Goal: Find contact information: Find contact information

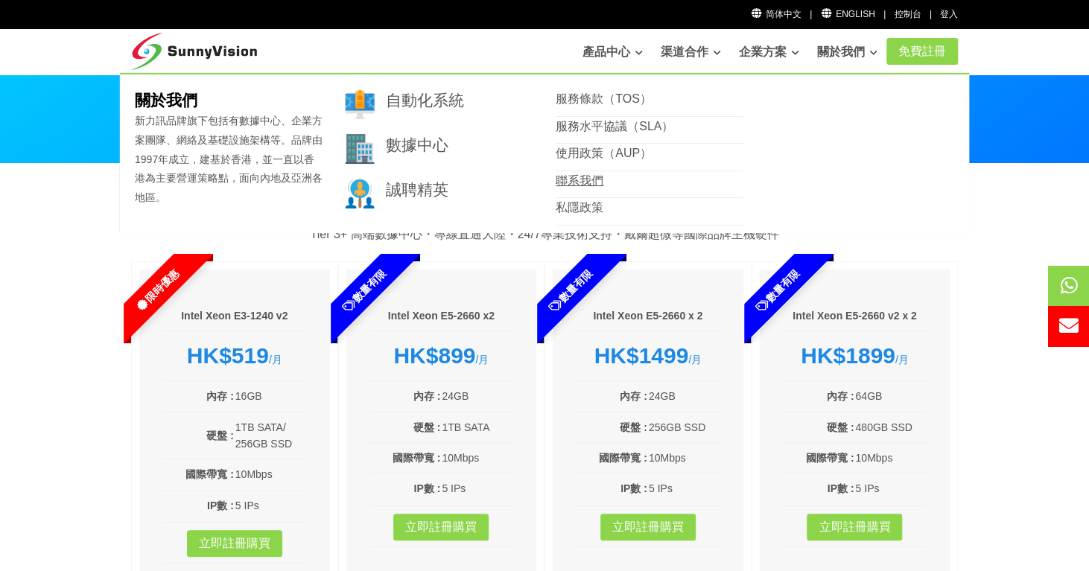
click at [578, 180] on link "聯系我們" at bounding box center [580, 180] width 48 height 13
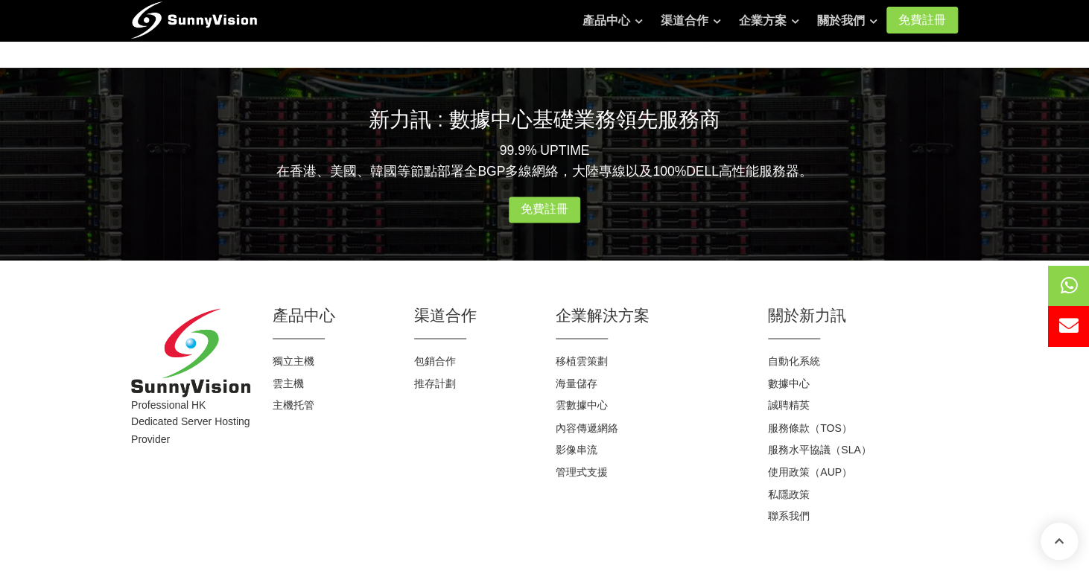
scroll to position [963, 0]
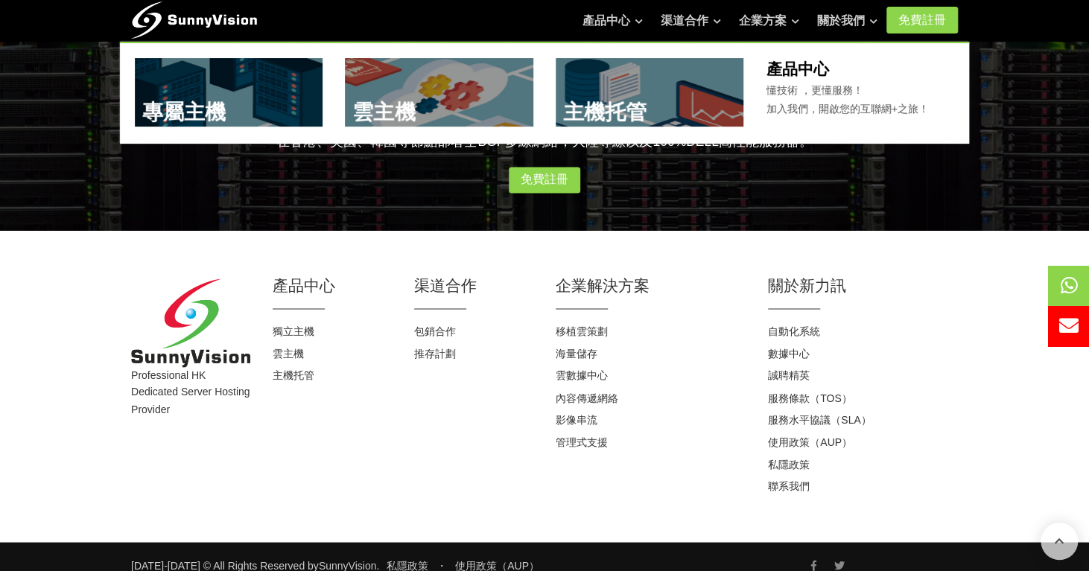
click at [217, 22] on img at bounding box center [194, 16] width 126 height 37
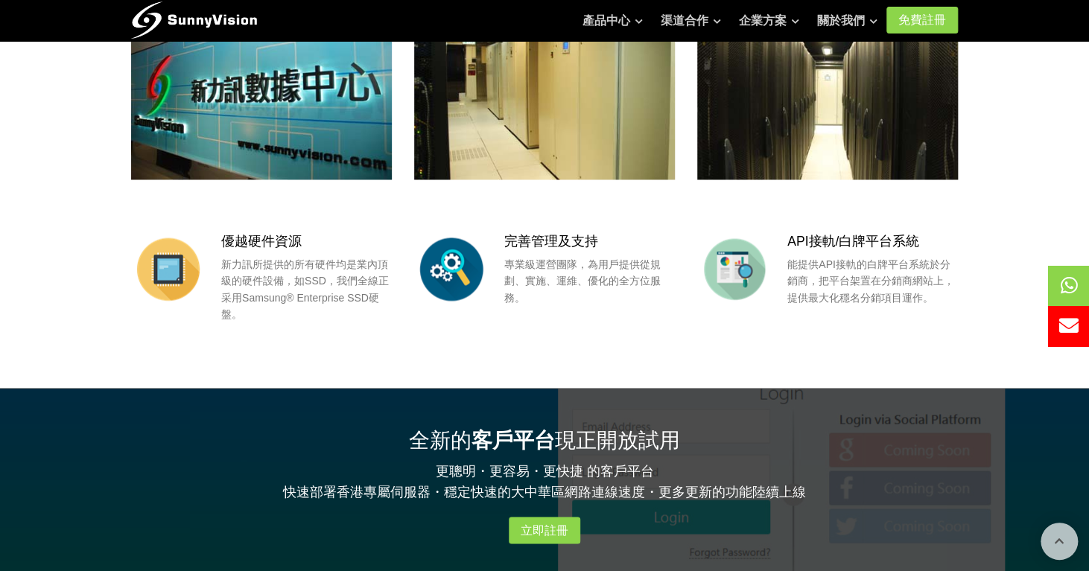
scroll to position [894, 0]
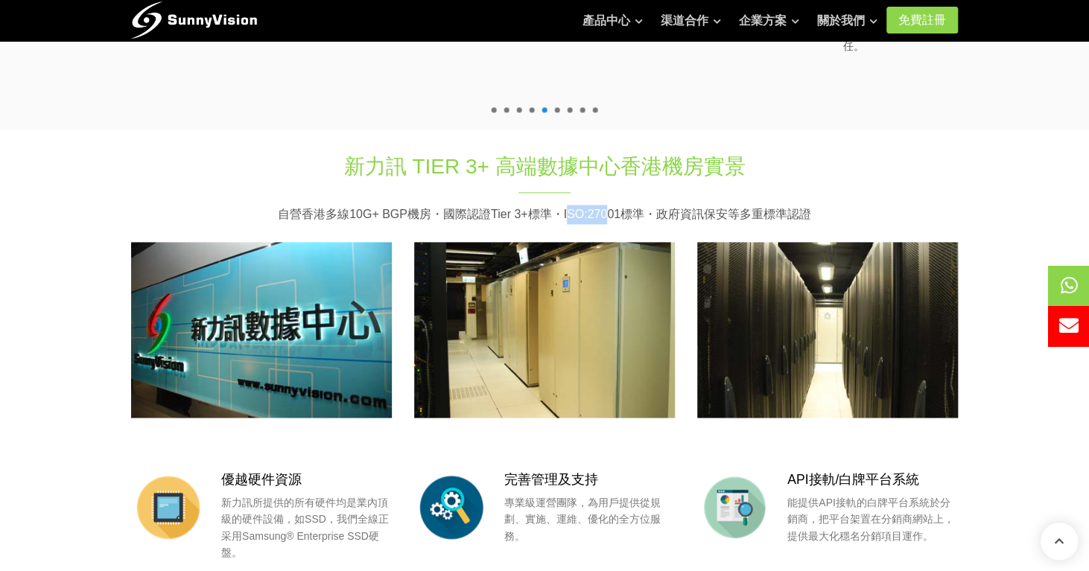
drag, startPoint x: 569, startPoint y: 212, endPoint x: 606, endPoint y: 209, distance: 36.6
click at [606, 209] on p "自營香港多線10G+ BGP機房・國際認證Tier 3+標準・ISO:27001標準・政府資訊保安等多重標準認證" at bounding box center [544, 214] width 827 height 19
drag, startPoint x: 597, startPoint y: 207, endPoint x: 607, endPoint y: 208, distance: 10.5
click at [607, 208] on p "自營香港多線10G+ BGP機房・國際認證Tier 3+標準・ISO:27001標準・政府資訊保安等多重標準認證" at bounding box center [544, 214] width 827 height 19
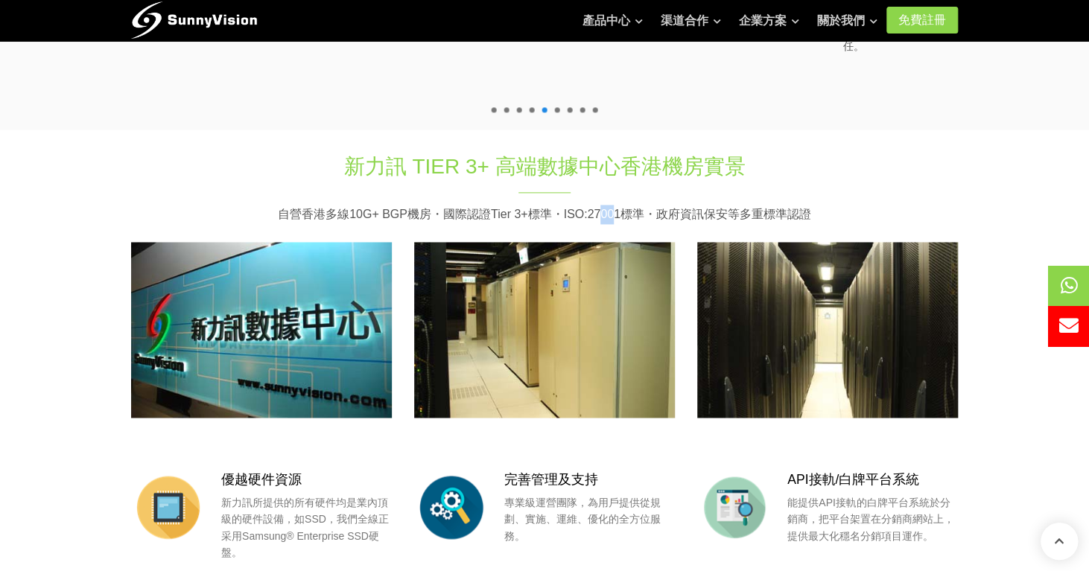
click at [607, 208] on p "自營香港多線10G+ BGP機房・國際認證Tier 3+標準・ISO:27001標準・政府資訊保安等多重標準認證" at bounding box center [544, 214] width 827 height 19
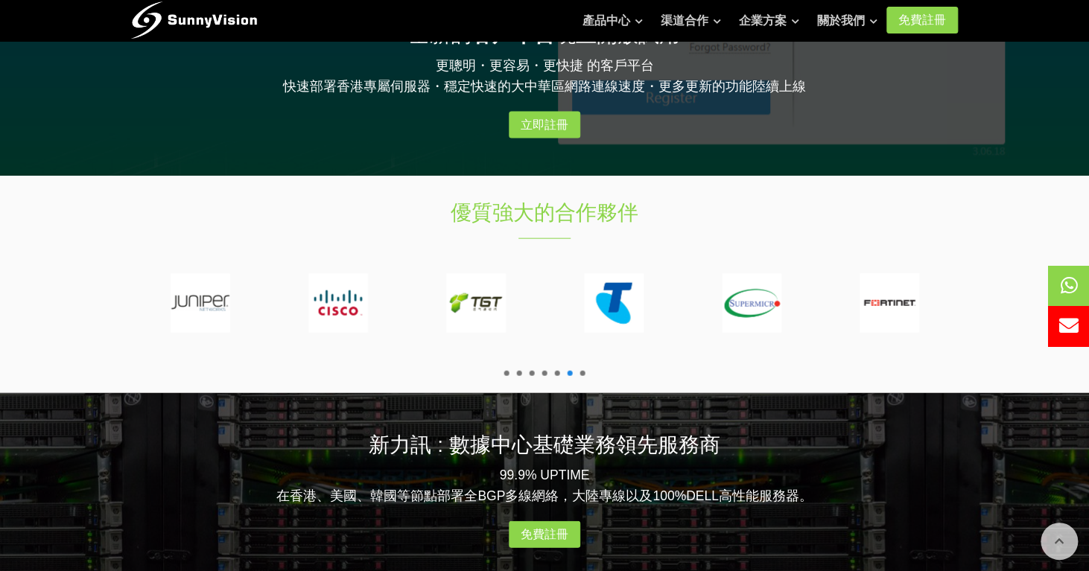
scroll to position [1669, 0]
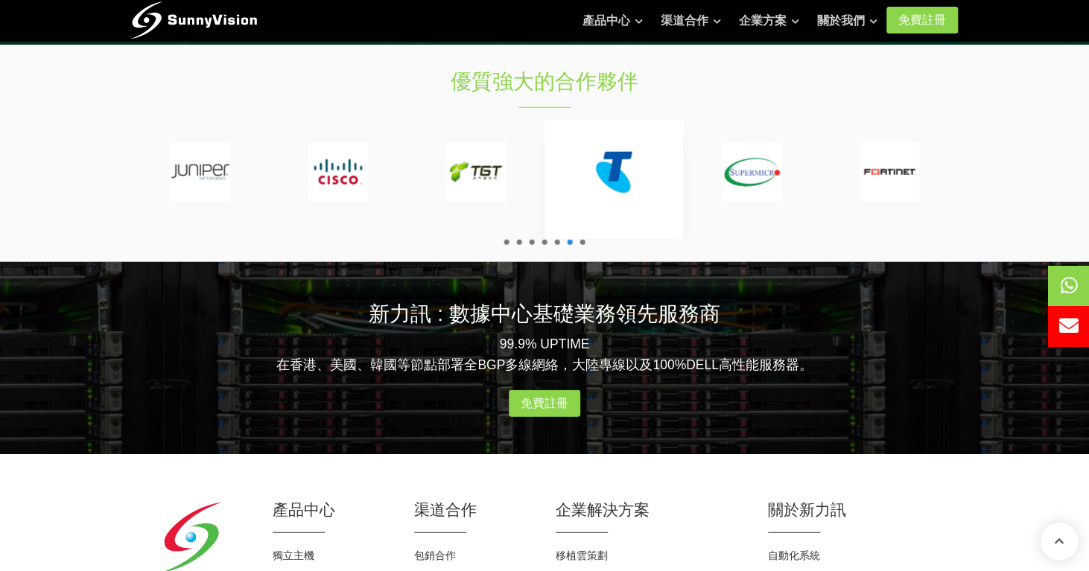
drag, startPoint x: 492, startPoint y: 182, endPoint x: 447, endPoint y: 181, distance: 44.7
click at [545, 181] on div at bounding box center [614, 180] width 139 height 120
drag, startPoint x: 632, startPoint y: 187, endPoint x: 384, endPoint y: 190, distance: 247.4
click at [584, 190] on img at bounding box center [614, 172] width 60 height 60
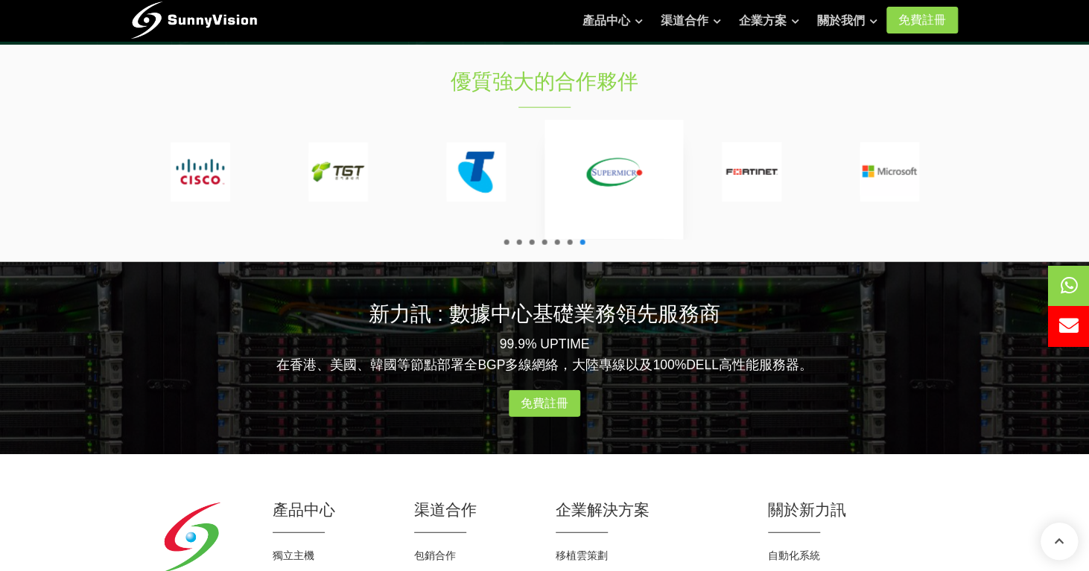
drag, startPoint x: 727, startPoint y: 188, endPoint x: 598, endPoint y: 191, distance: 128.9
click at [618, 194] on div at bounding box center [201, 180] width 2894 height 120
click at [569, 240] on span at bounding box center [570, 242] width 5 height 5
click at [568, 240] on span at bounding box center [570, 242] width 5 height 5
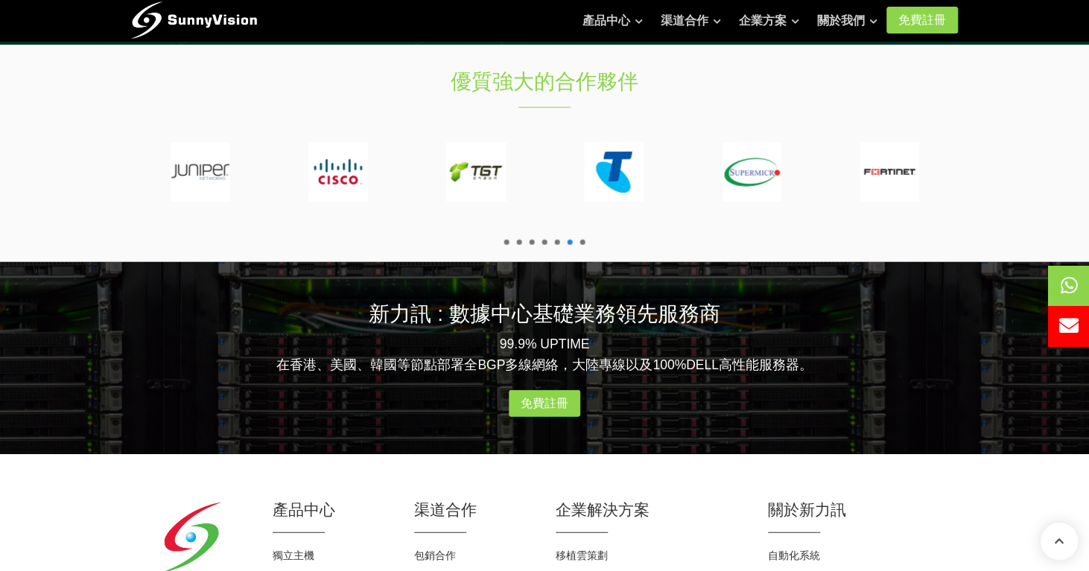
click at [559, 241] on span at bounding box center [557, 242] width 5 height 5
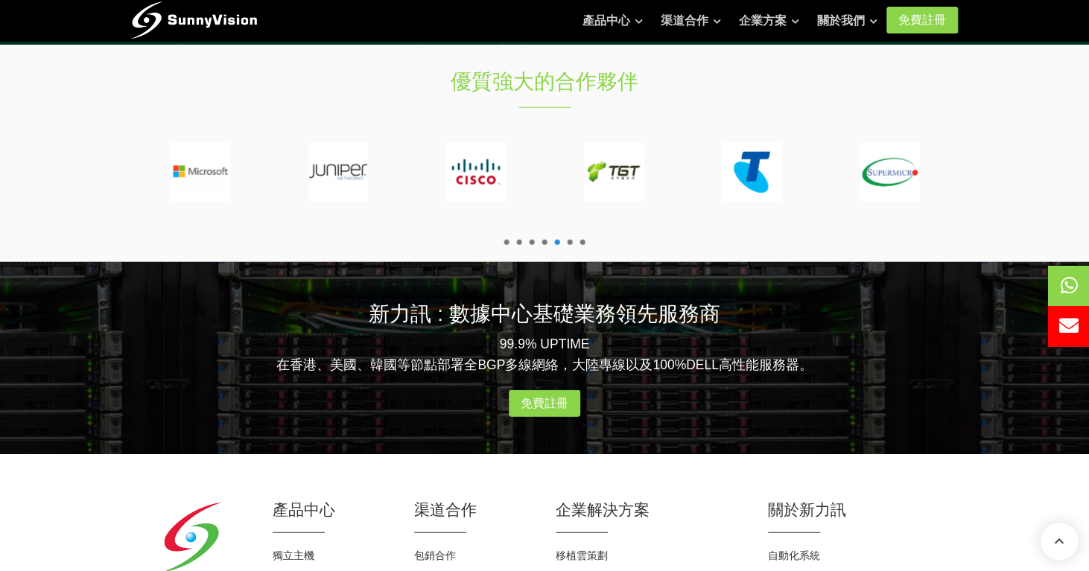
click at [542, 241] on span at bounding box center [544, 242] width 5 height 5
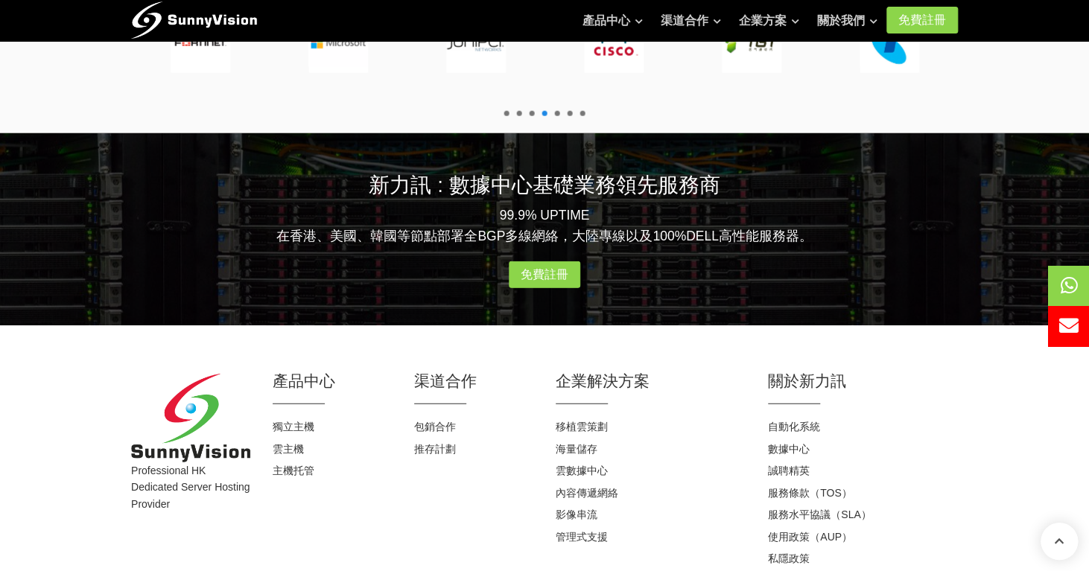
scroll to position [1907, 0]
